Goal: Information Seeking & Learning: Check status

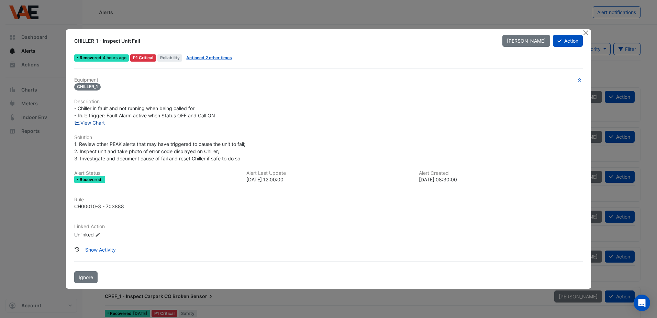
click at [99, 123] on link "View Chart" at bounding box center [89, 123] width 31 height 6
click at [589, 31] on button "Close" at bounding box center [586, 32] width 7 height 7
click at [584, 34] on button "Close" at bounding box center [586, 32] width 7 height 7
